Goal: Check status: Check status

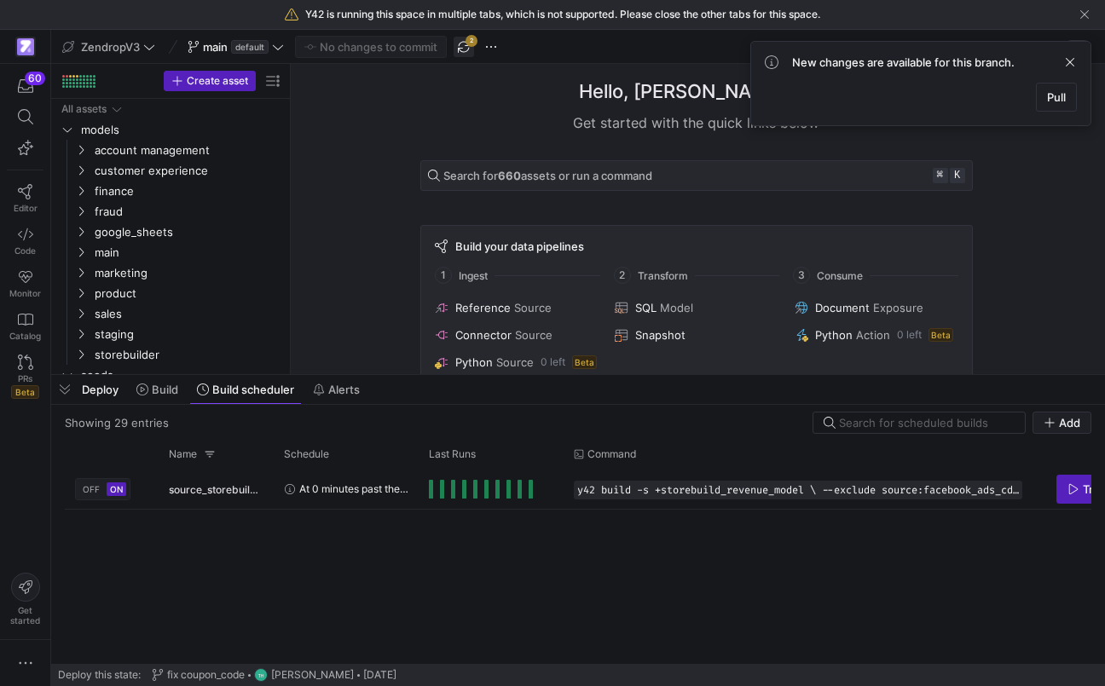
click at [473, 49] on span "button" at bounding box center [464, 47] width 20 height 20
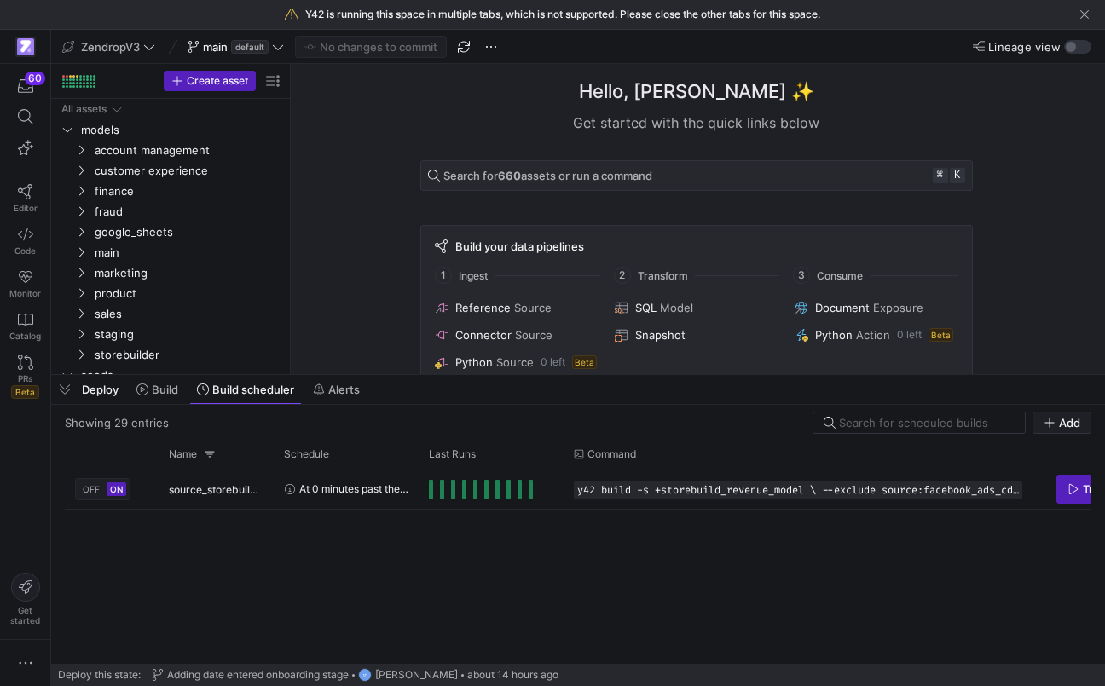
click at [405, 175] on div "Hello, [PERSON_NAME] ✨ Get started with the quick links below Search for 660 as…" at bounding box center [696, 219] width 797 height 310
click at [147, 390] on icon at bounding box center [142, 390] width 12 height 12
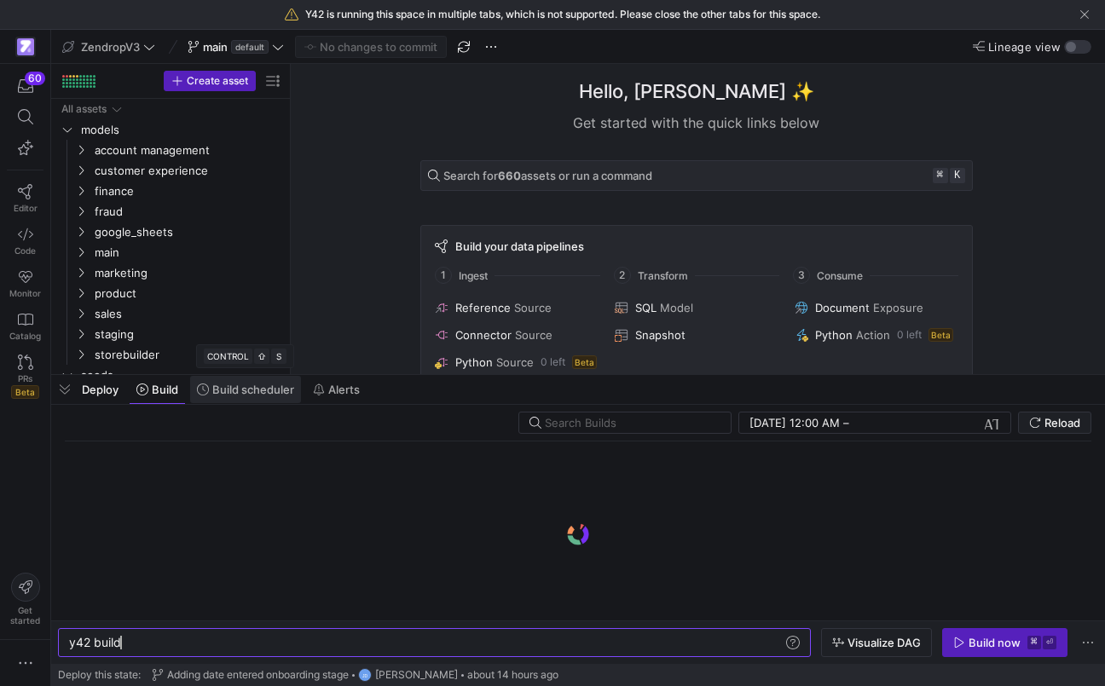
scroll to position [0, 52]
click at [222, 396] on span "Build scheduler" at bounding box center [253, 390] width 82 height 14
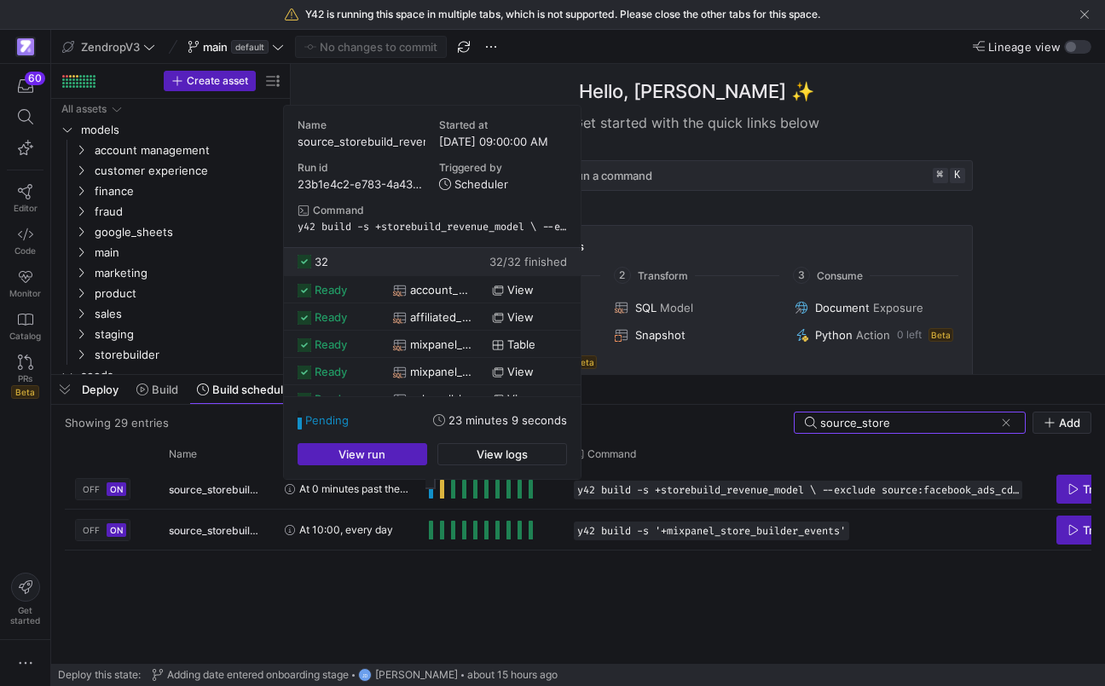
type input "source_store"
